Goal: Task Accomplishment & Management: Use online tool/utility

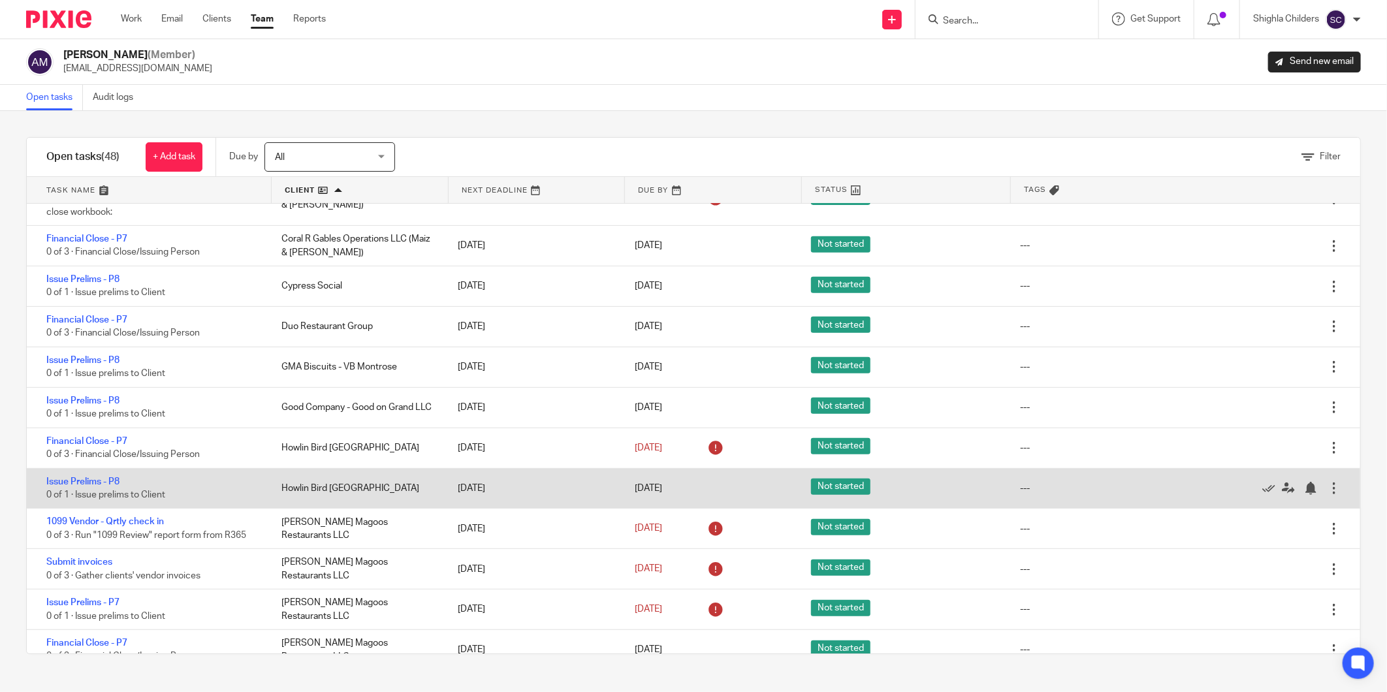
scroll to position [351, 0]
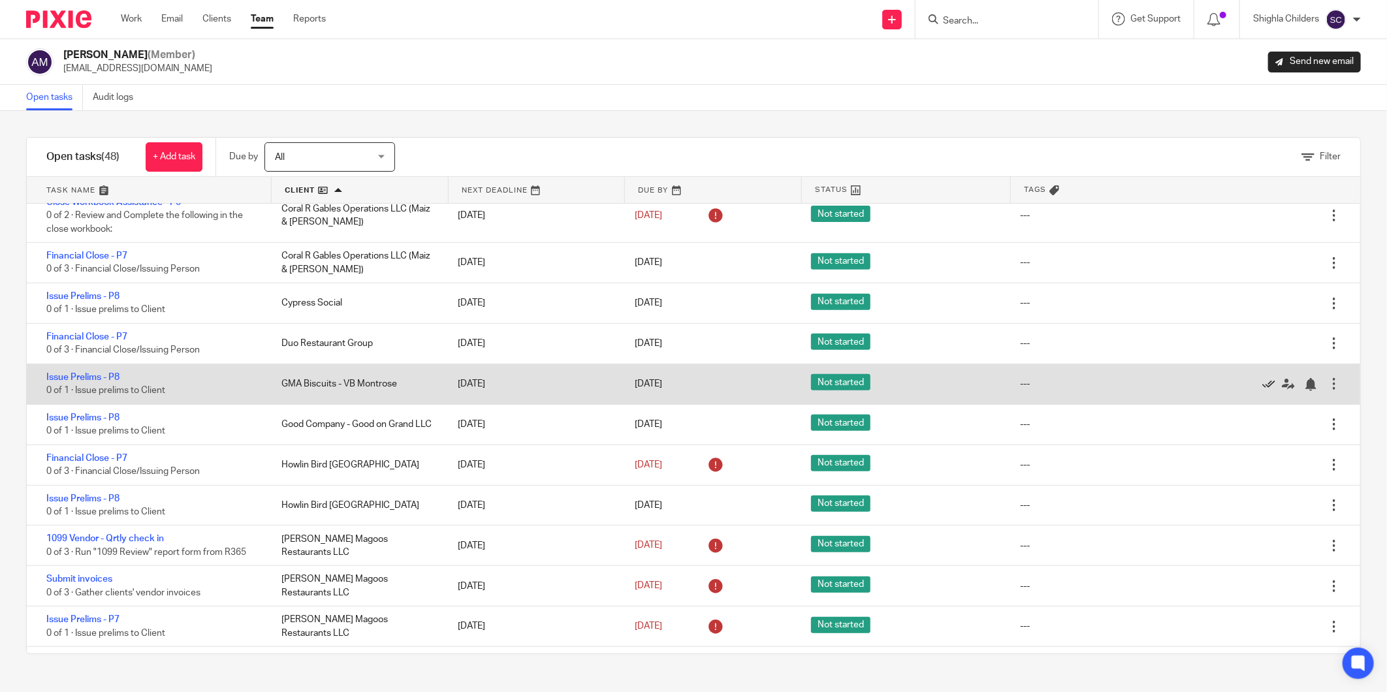
click at [1262, 388] on icon at bounding box center [1268, 384] width 13 height 13
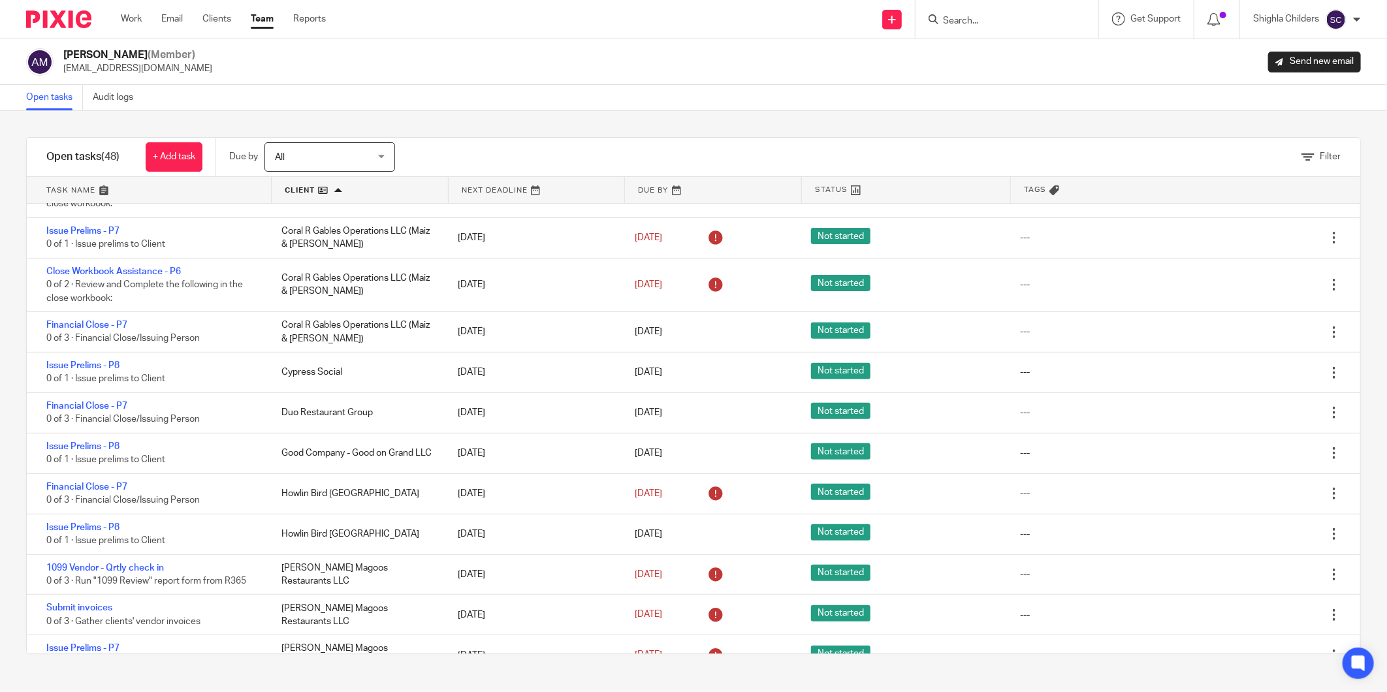
scroll to position [279, 0]
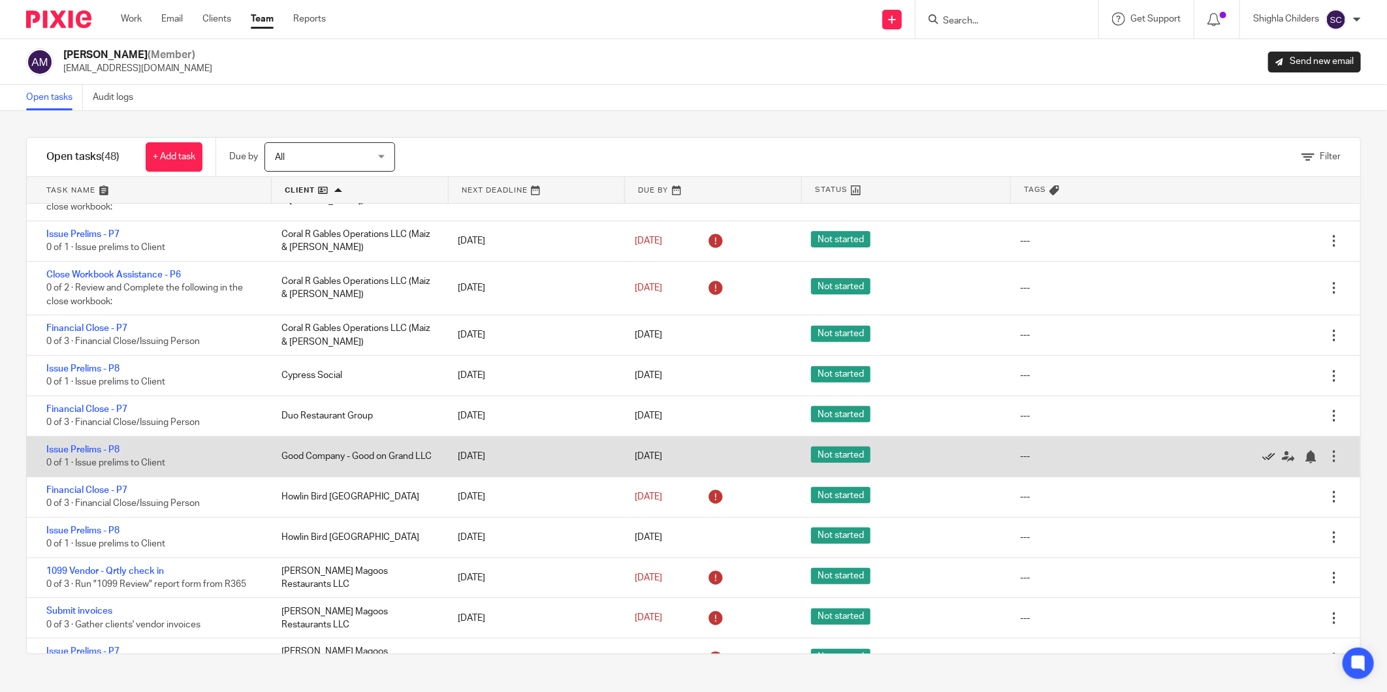
click at [1262, 460] on icon at bounding box center [1268, 457] width 13 height 13
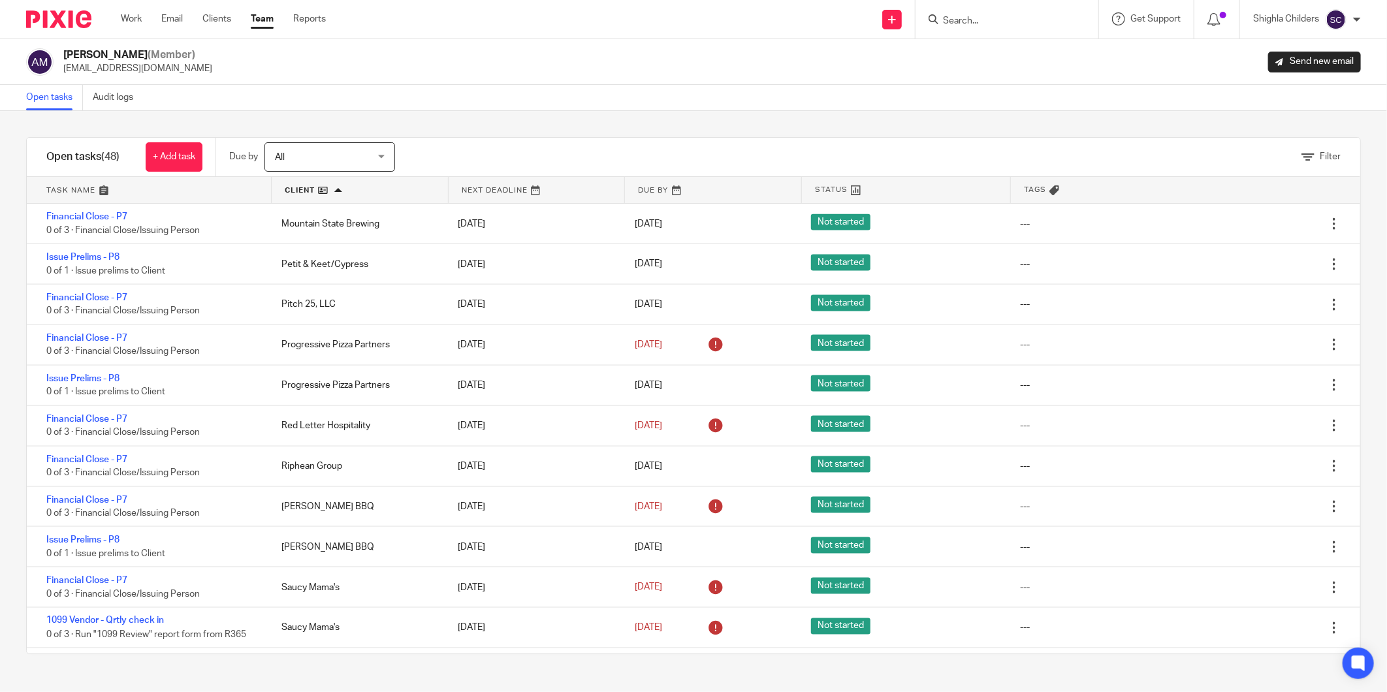
scroll to position [1068, 0]
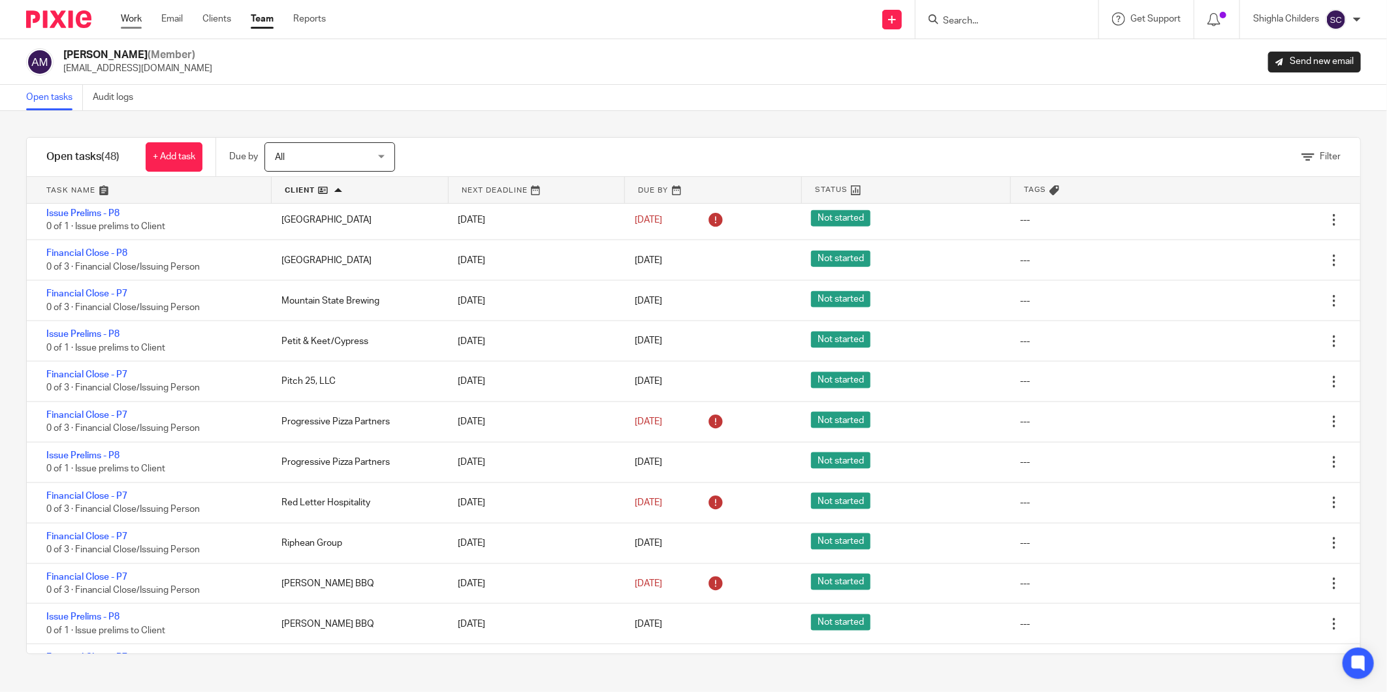
click at [132, 20] on link "Work" at bounding box center [131, 18] width 21 height 13
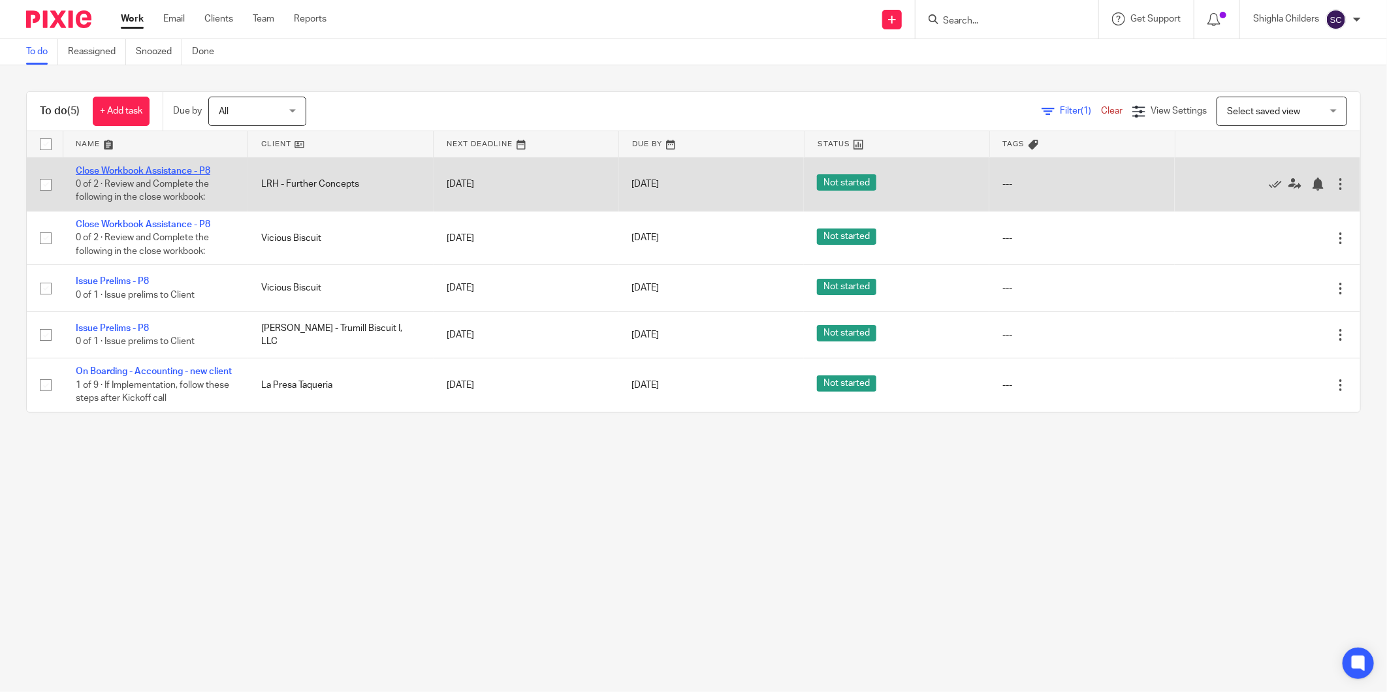
click at [181, 168] on link "Close Workbook Assistance - P8" at bounding box center [143, 171] width 135 height 9
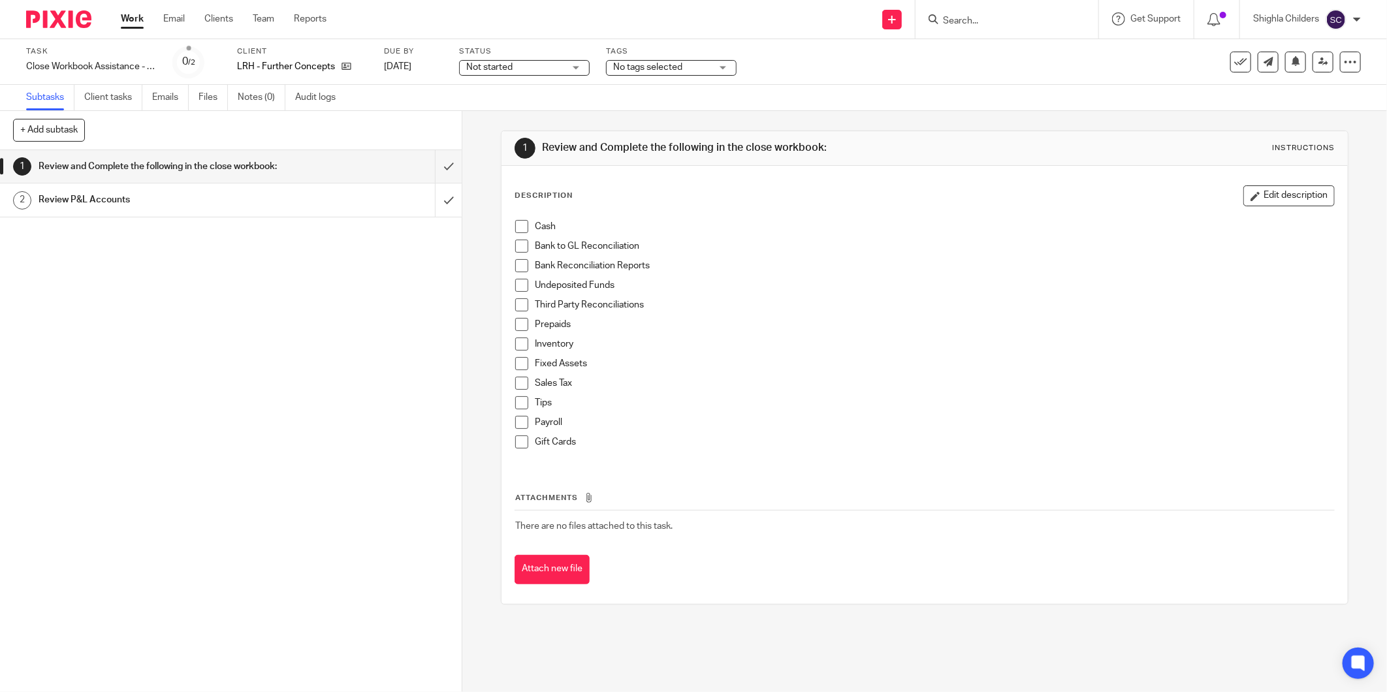
click at [489, 64] on span "Not started" at bounding box center [489, 67] width 46 height 9
click at [494, 109] on li "In progress" at bounding box center [524, 115] width 129 height 27
click at [133, 21] on link "Work" at bounding box center [132, 18] width 23 height 13
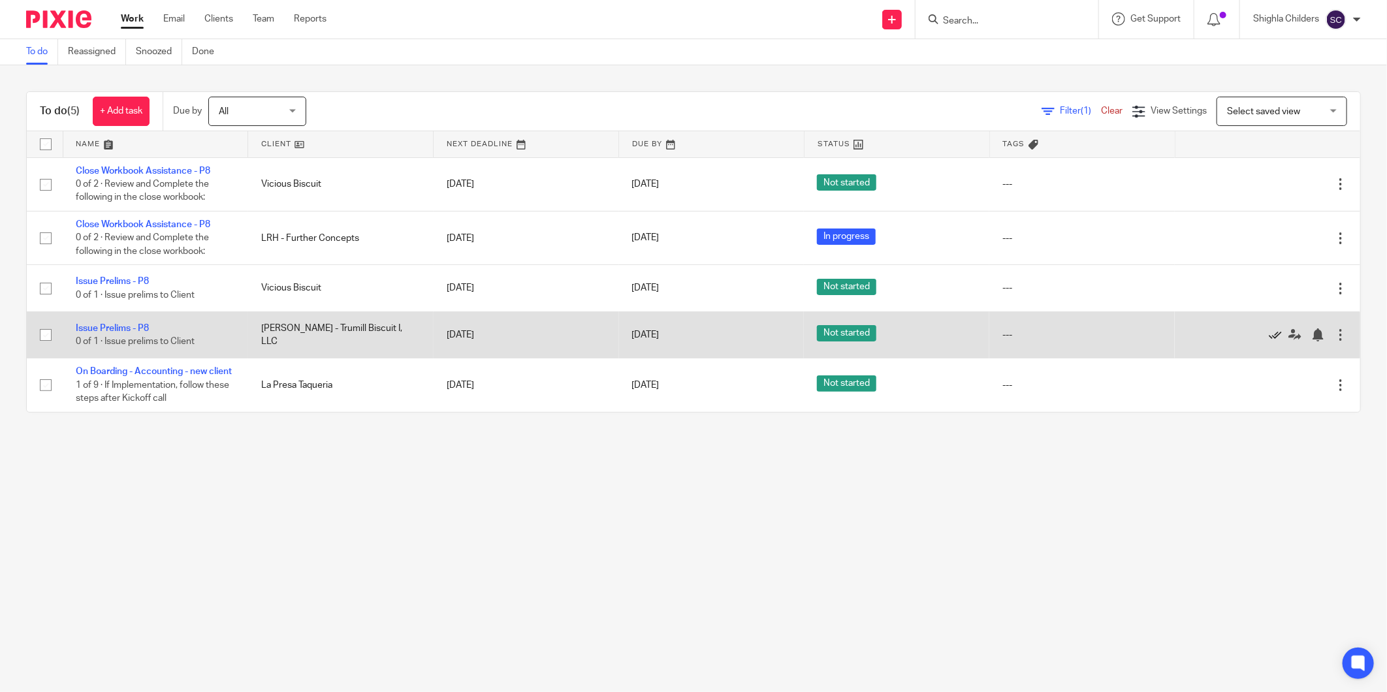
click at [1269, 338] on icon at bounding box center [1275, 335] width 13 height 13
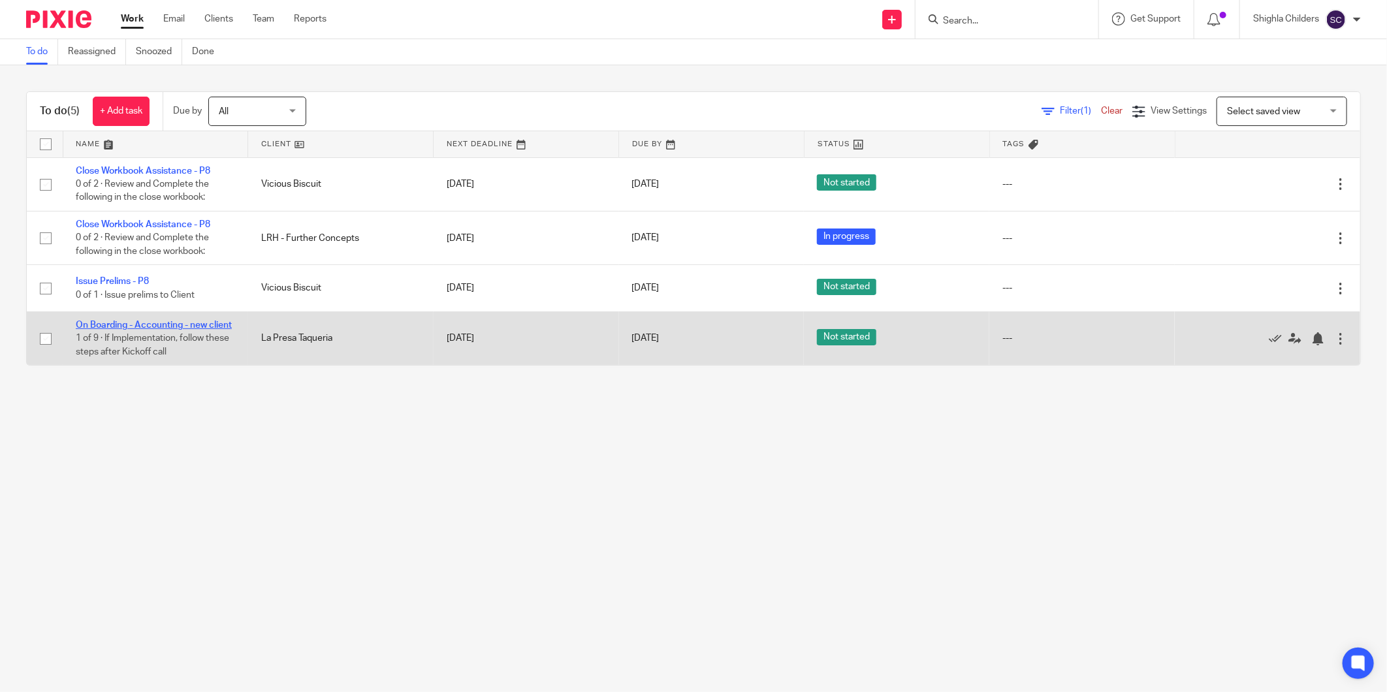
click at [200, 323] on link "On Boarding - Accounting - new client" at bounding box center [154, 325] width 156 height 9
